Goal: Use online tool/utility: Utilize a website feature to perform a specific function

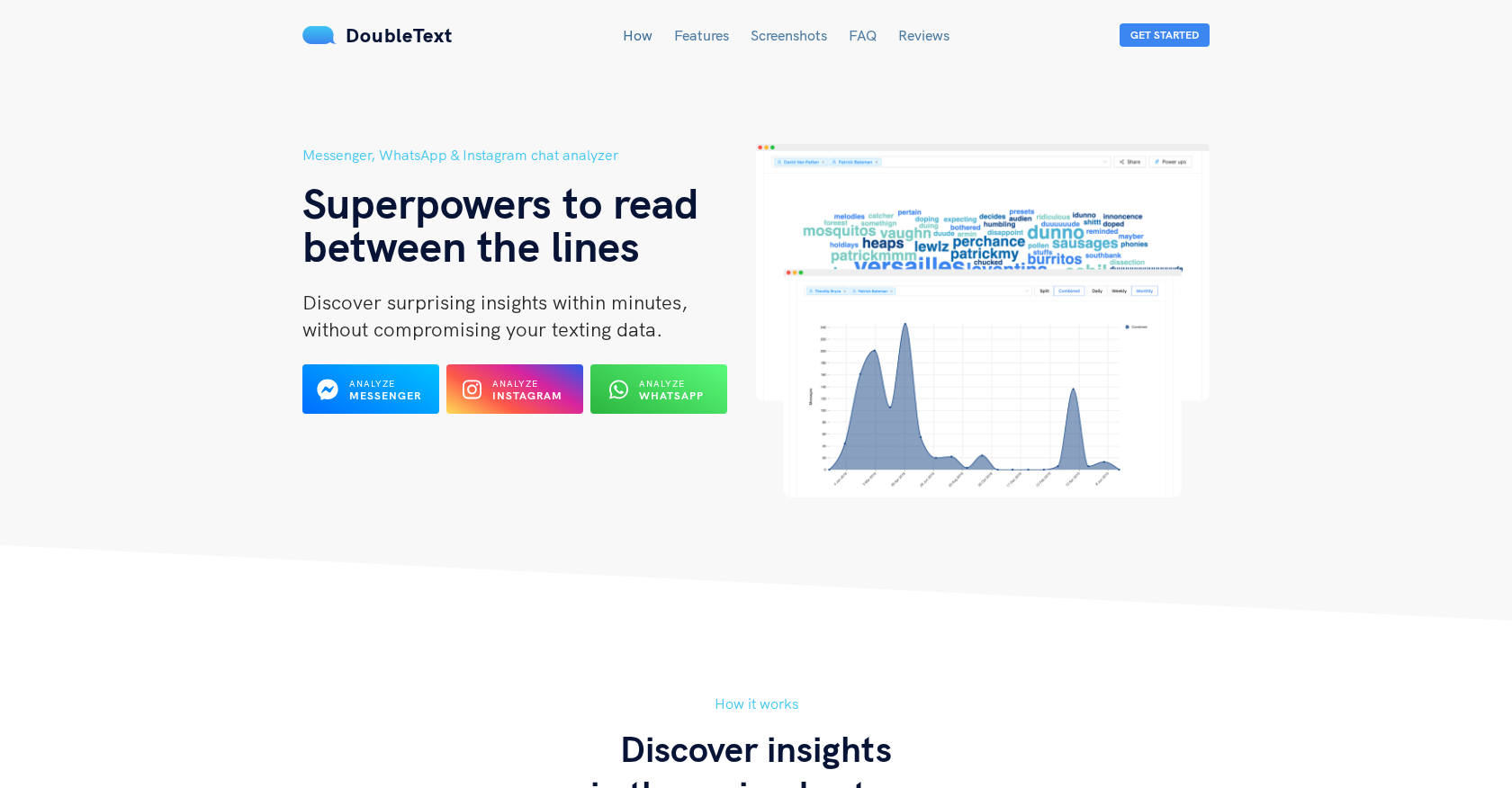
click at [663, 377] on span "Analyze WhatsApp" at bounding box center [671, 390] width 65 height 26
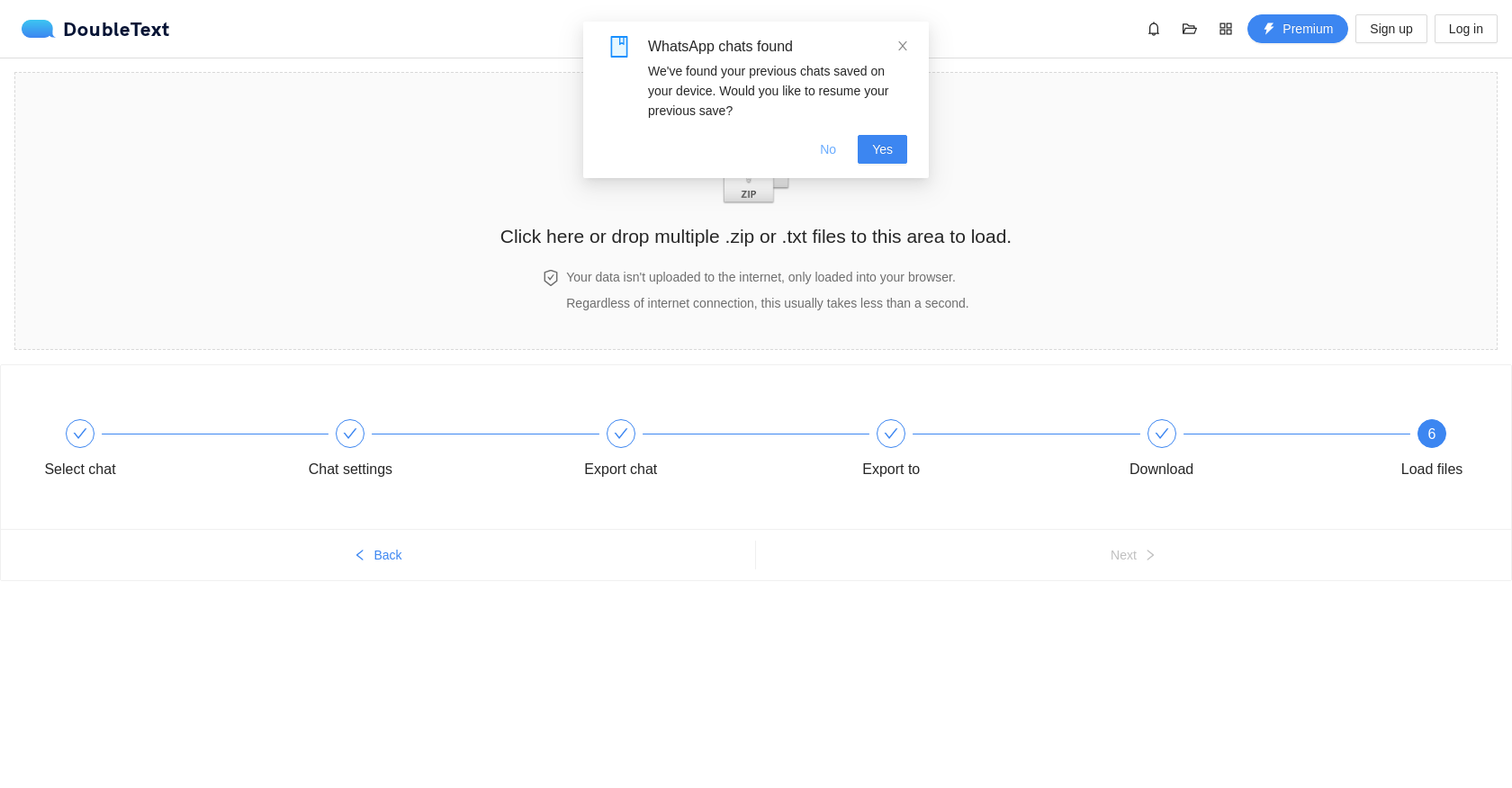
click at [824, 143] on span "No" at bounding box center [827, 149] width 16 height 20
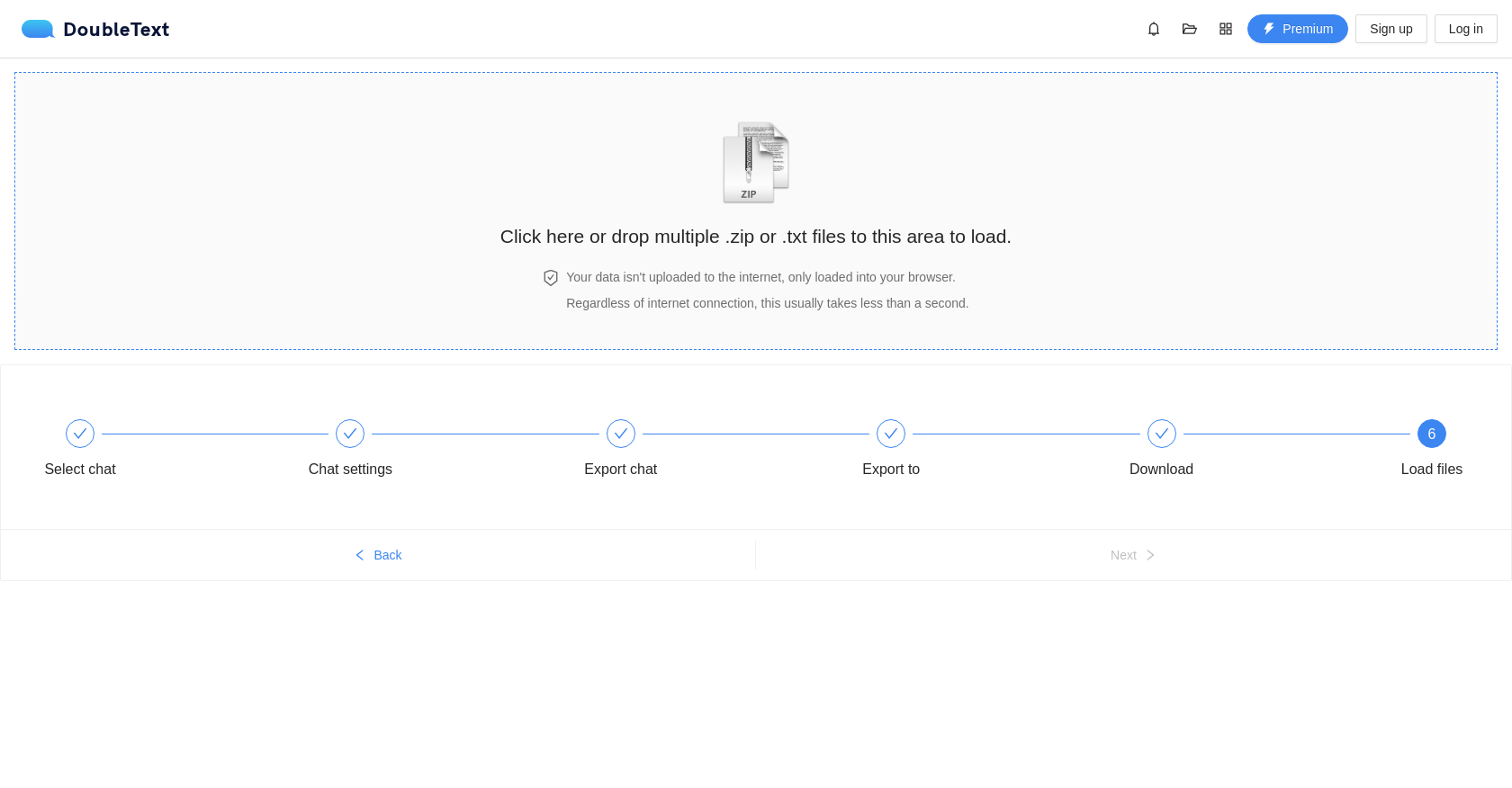
click at [784, 217] on div "Click here or drop multiple .zip or .txt files to this area to load." at bounding box center [756, 171] width 511 height 161
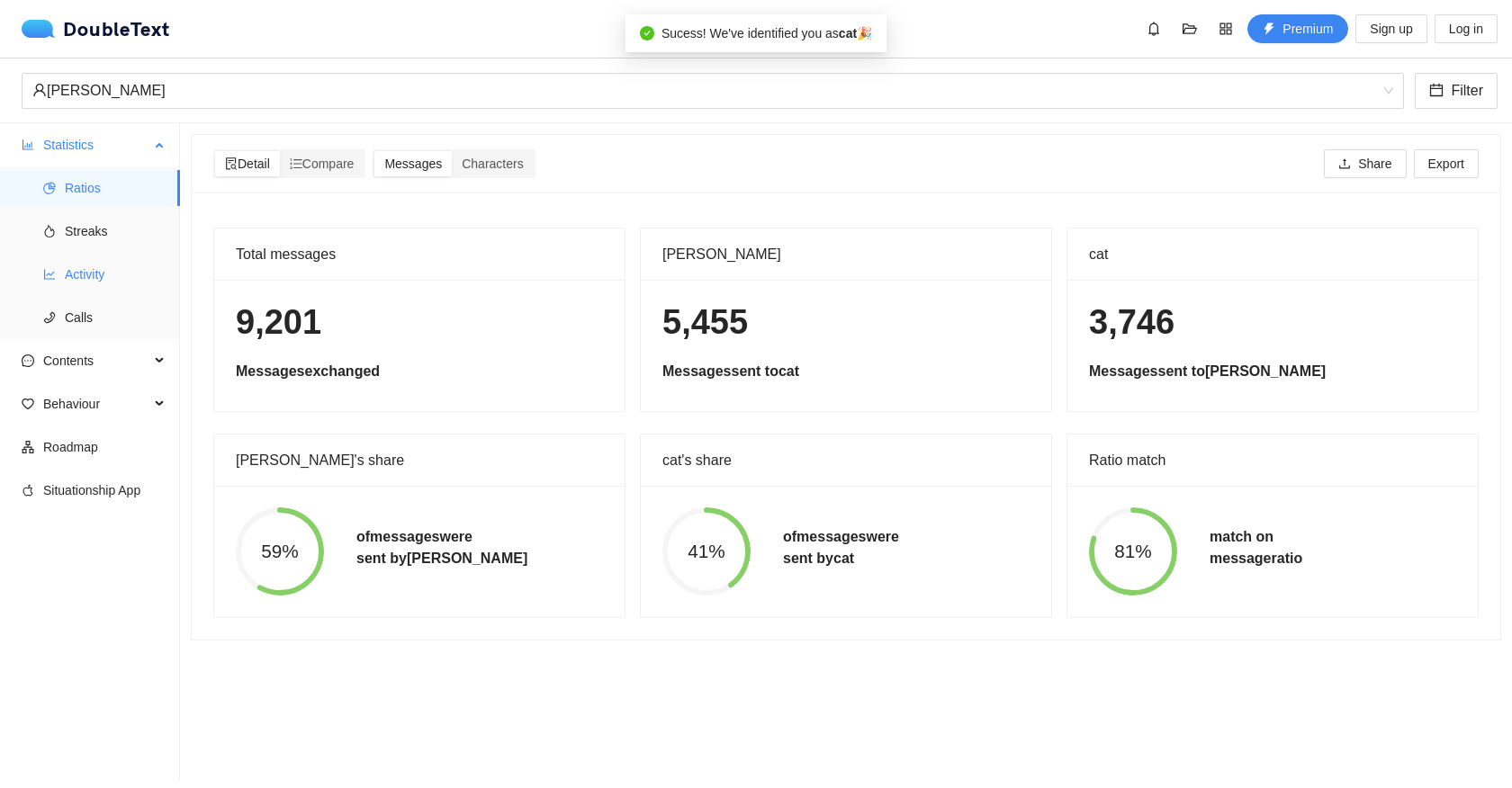
click at [84, 270] on span "Activity" at bounding box center [115, 274] width 100 height 36
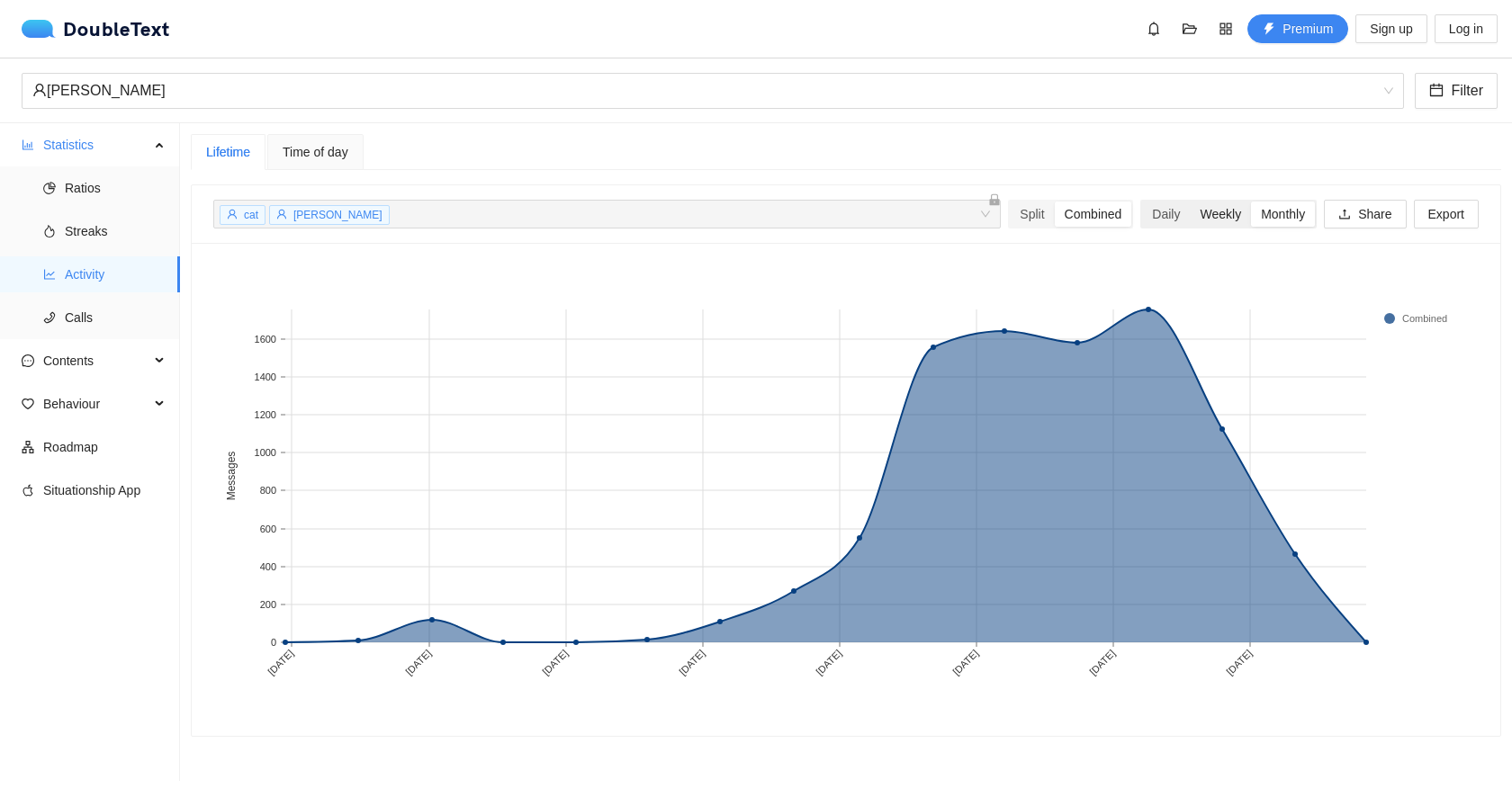
click at [1208, 222] on div "Weekly" at bounding box center [1220, 214] width 61 height 25
click at [1190, 202] on input "Weekly" at bounding box center [1190, 202] width 0 height 0
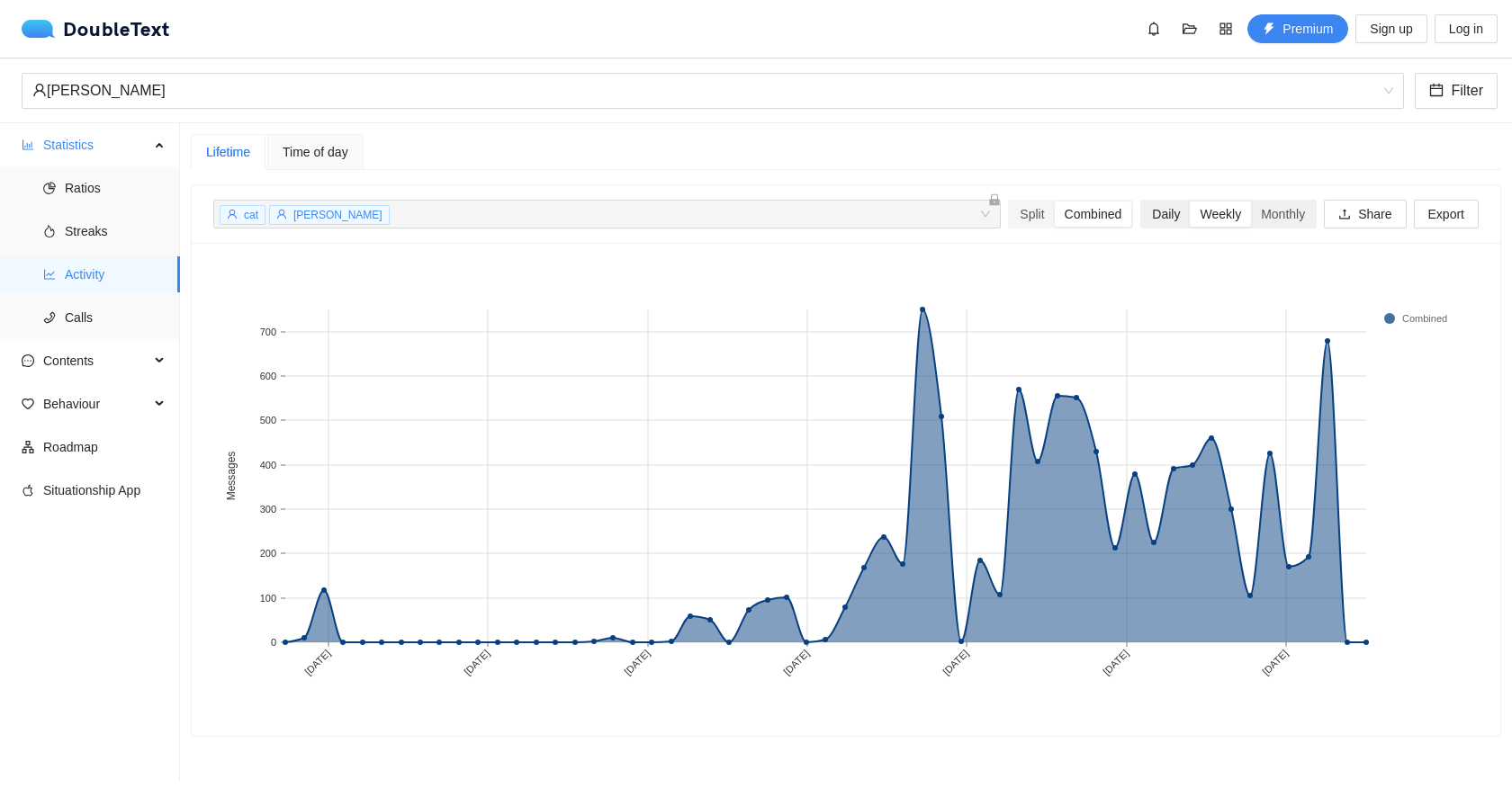
click at [1158, 214] on div "Daily" at bounding box center [1165, 214] width 48 height 25
click at [1142, 202] on input "Daily" at bounding box center [1142, 202] width 0 height 0
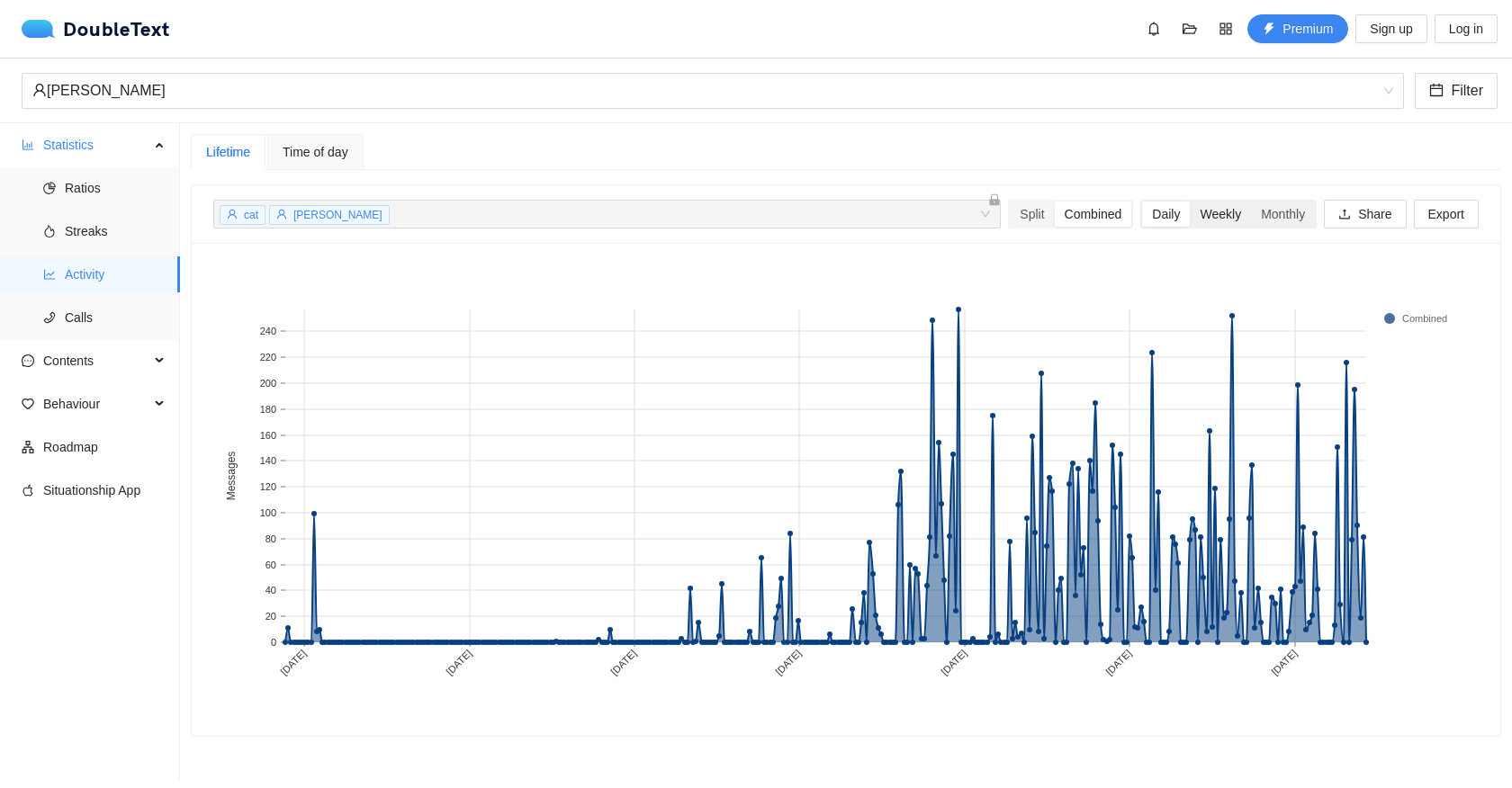
click at [1204, 215] on div "Weekly" at bounding box center [1220, 214] width 61 height 25
click at [1190, 202] on input "Weekly" at bounding box center [1190, 202] width 0 height 0
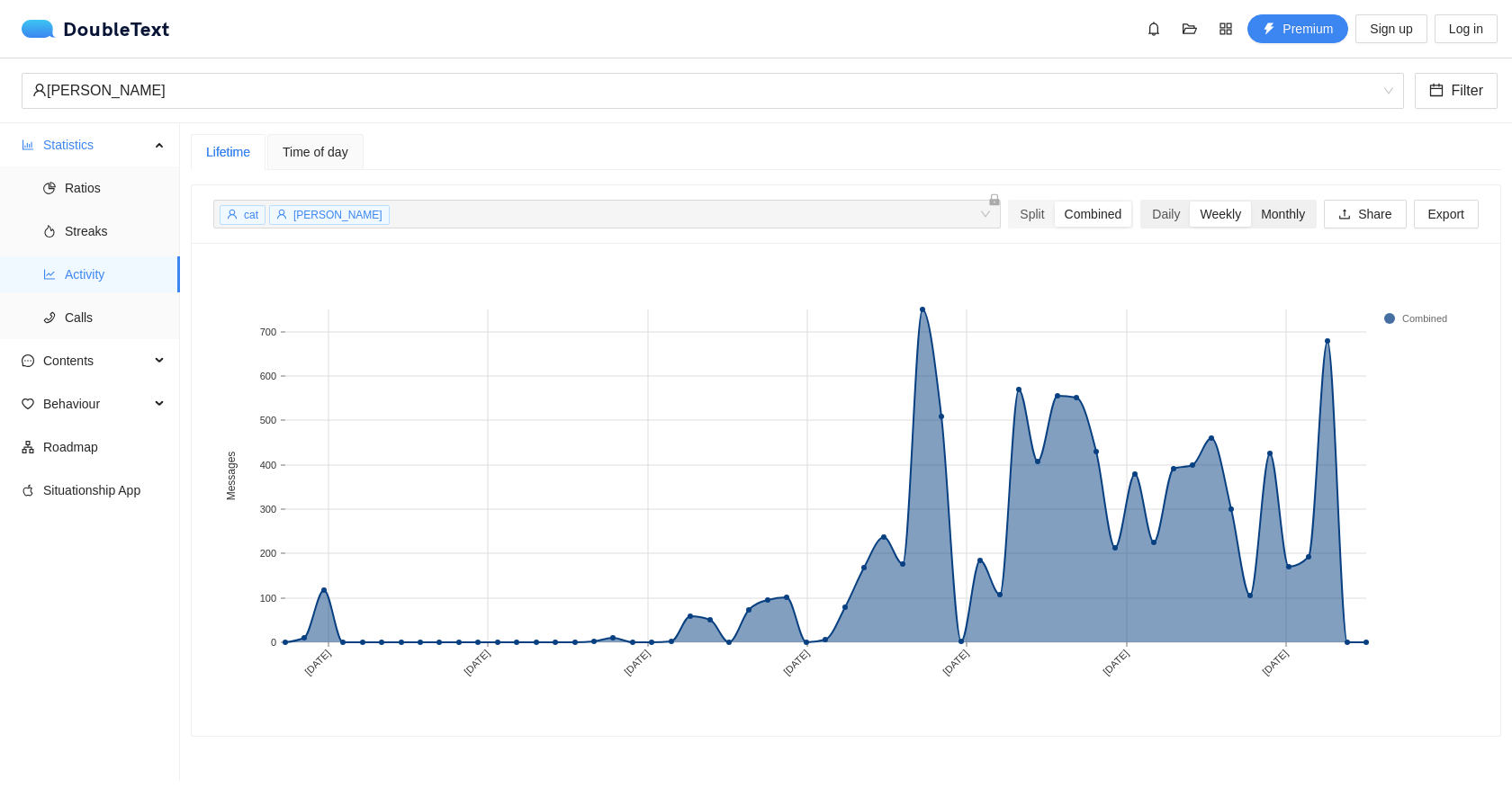
click at [1276, 214] on div "Monthly" at bounding box center [1283, 214] width 64 height 25
click at [1251, 202] on input "Monthly" at bounding box center [1251, 202] width 0 height 0
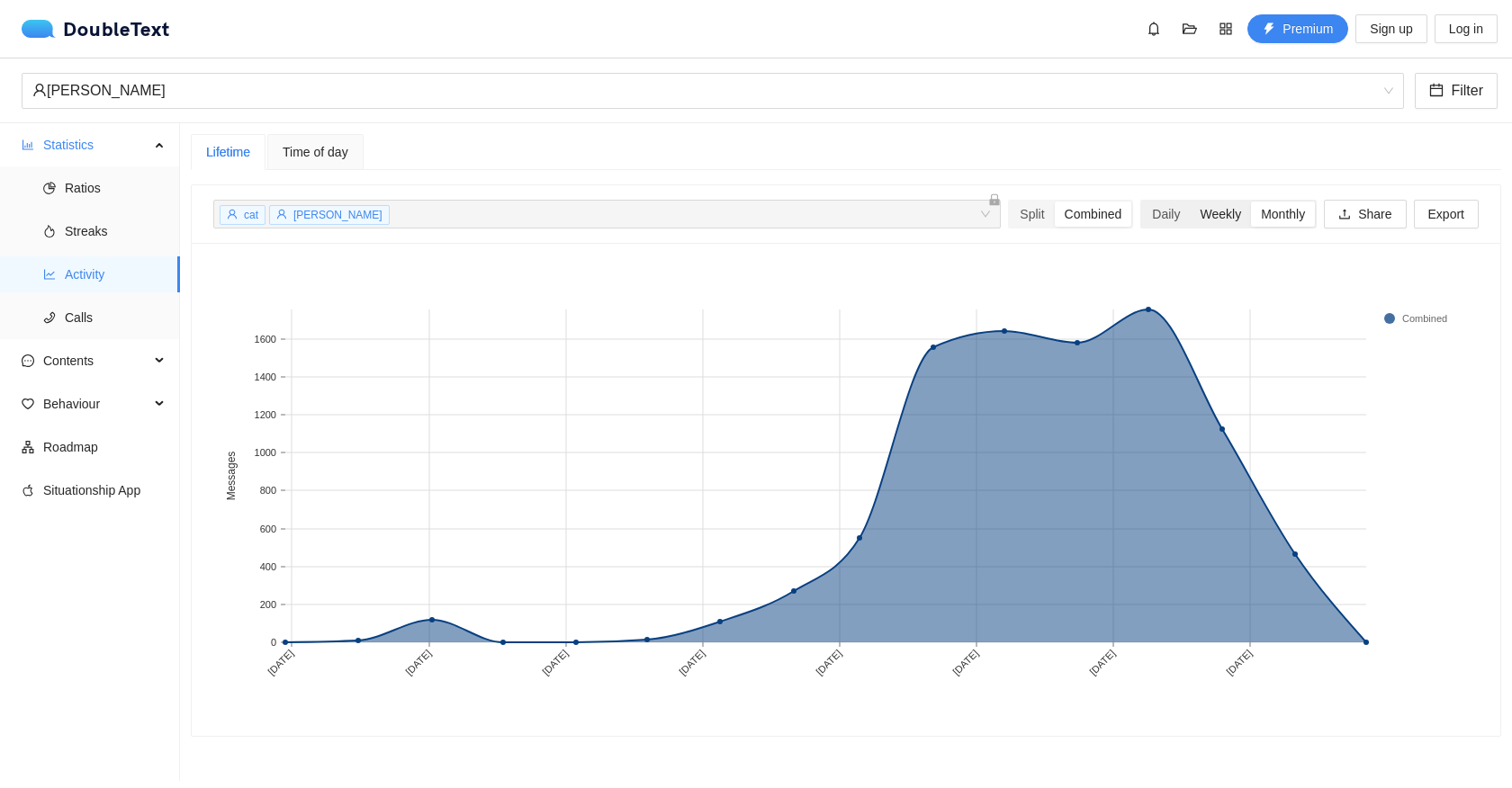
click at [1203, 208] on div "Weekly" at bounding box center [1220, 214] width 61 height 25
click at [1190, 202] on input "Weekly" at bounding box center [1190, 202] width 0 height 0
